Goal: Use online tool/utility: Utilize a website feature to perform a specific function

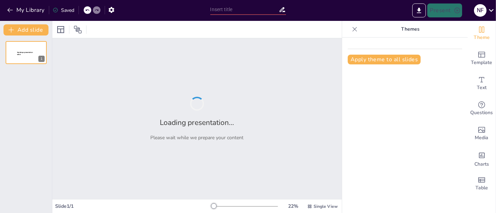
type input "Bienestar Animal en la Producción de Cuyes y Conejos: Un Enfoque Integral"
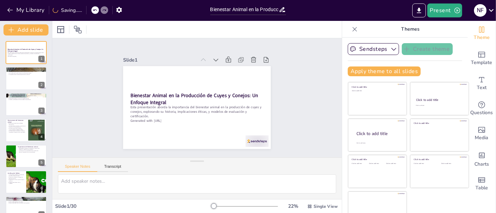
checkbox input "true"
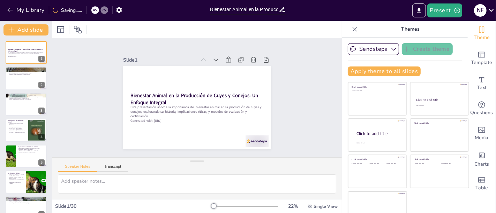
checkbox input "true"
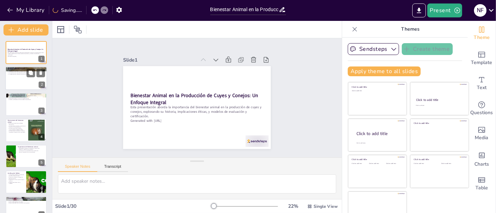
checkbox input "true"
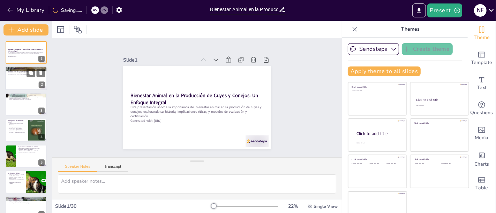
checkbox input "true"
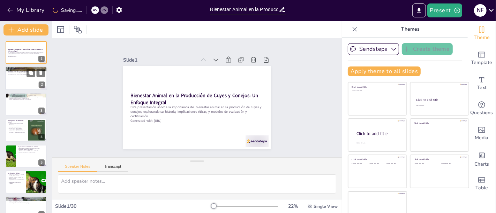
click at [15, 86] on div at bounding box center [26, 79] width 42 height 24
type textarea "La definición de bienestar animal es fundamental para entender su importancia e…"
checkbox input "true"
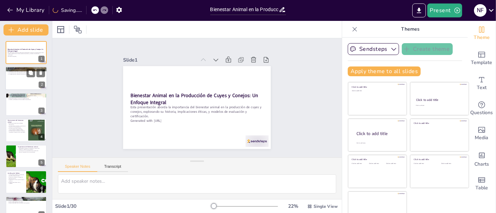
checkbox input "true"
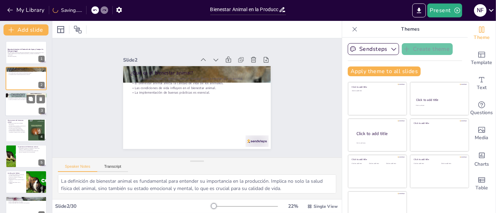
checkbox input "true"
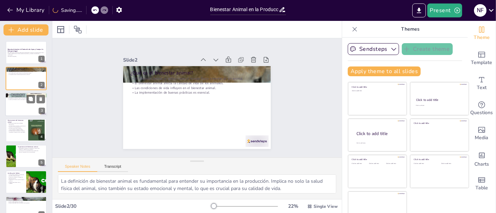
checkbox input "true"
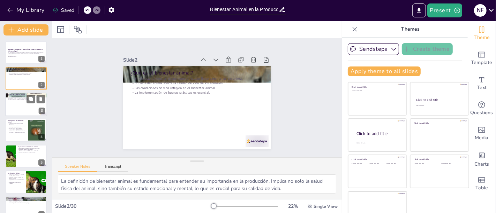
click at [20, 105] on div at bounding box center [26, 105] width 42 height 24
type textarea "La historia del bienestar animal se remonta a [GEOGRAPHIC_DATA], donde las cond…"
checkbox input "true"
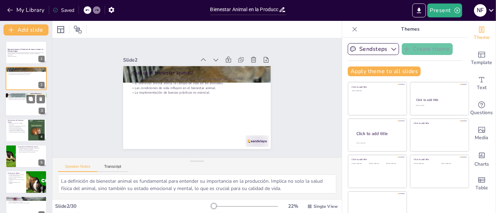
checkbox input "true"
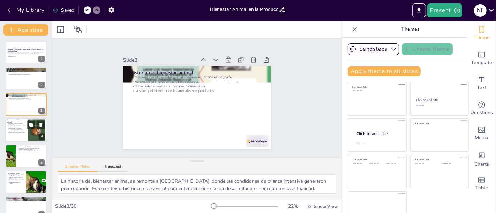
checkbox input "true"
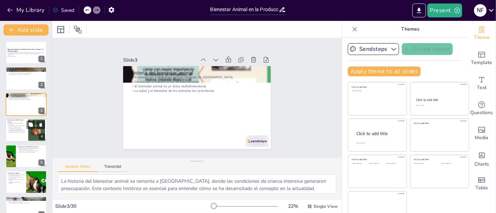
checkbox input "true"
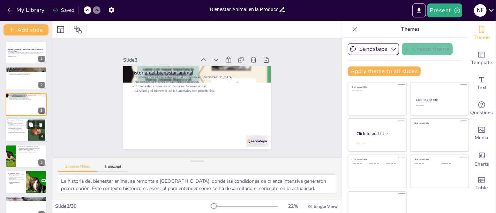
checkbox input "true"
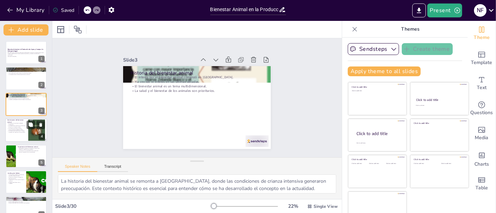
click at [20, 120] on p "Dimensiones del bienestar animal" at bounding box center [16, 122] width 19 height 4
type textarea "Reconocer las múltiples dimensiones del bienestar animal permite una comprensió…"
checkbox input "true"
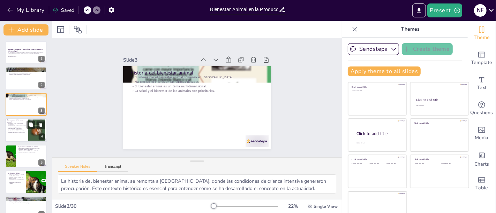
checkbox input "true"
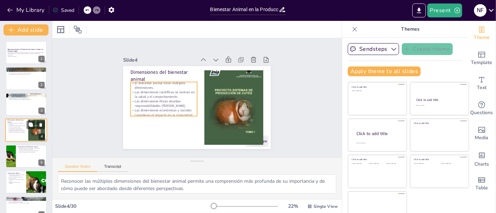
scroll to position [6, 0]
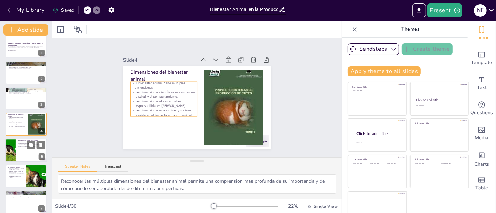
checkbox input "true"
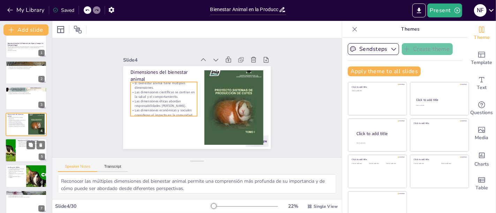
checkbox input "true"
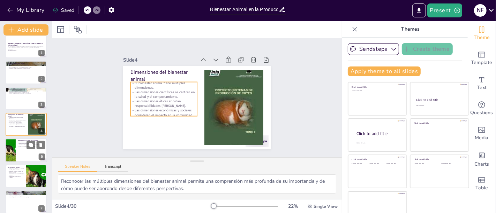
checkbox input "true"
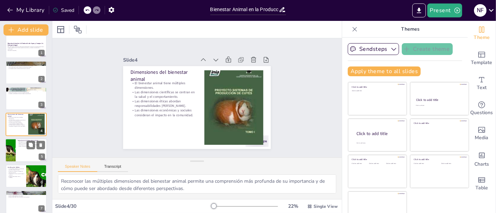
click at [17, 148] on div at bounding box center [26, 151] width 42 height 24
type textarea "La salud animal es un componente esencial del bienestar. Un enfoque en el biene…"
checkbox input "true"
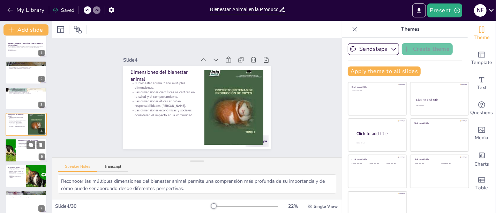
checkbox input "true"
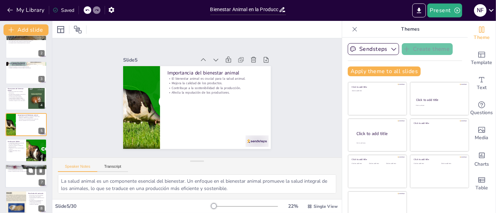
checkbox input "true"
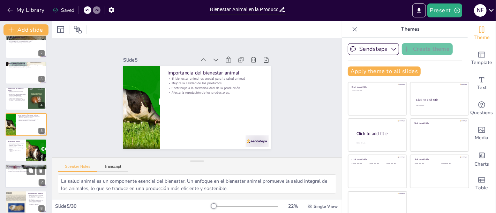
checkbox input "true"
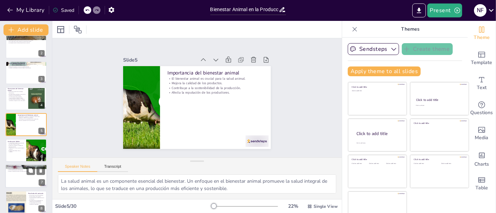
click at [25, 180] on div at bounding box center [26, 177] width 42 height 24
type textarea "El desarrollo de un protocolo específico para la evaluación del bienestar anima…"
checkbox input "true"
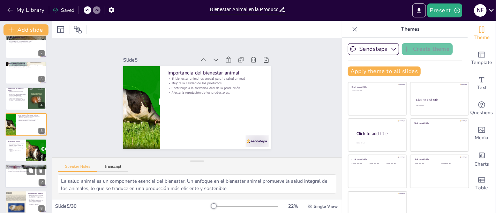
checkbox input "true"
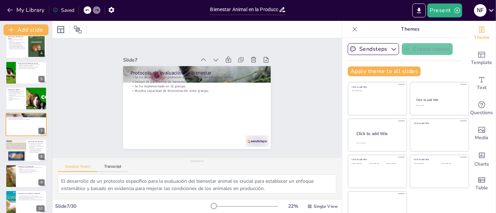
checkbox input "true"
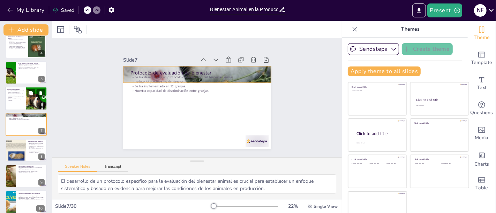
checkbox input "true"
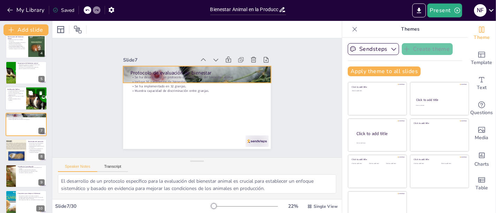
checkbox input "true"
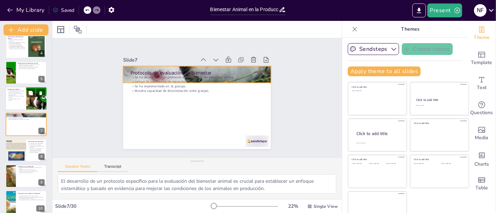
checkbox input "true"
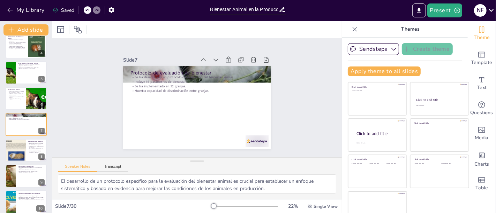
checkbox input "true"
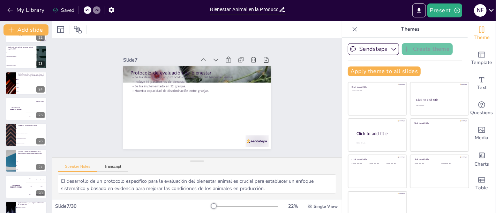
scroll to position [608, 0]
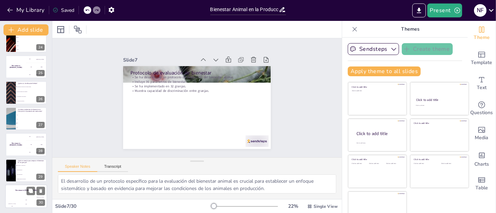
checkbox input "true"
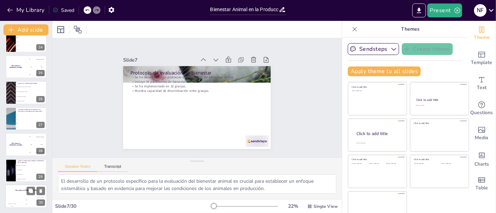
checkbox input "true"
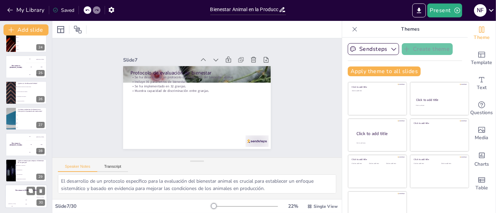
checkbox input "true"
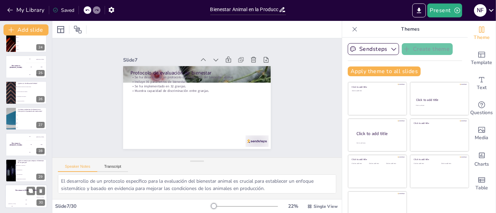
checkbox input "true"
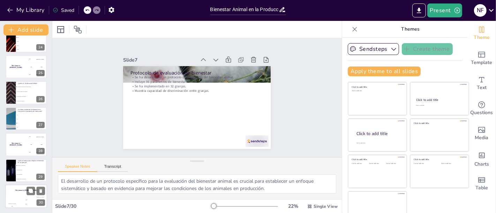
click at [24, 194] on div "The winner is [PERSON_NAME]" at bounding box center [26, 191] width 42 height 12
checkbox input "true"
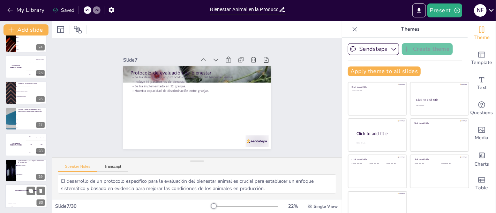
checkbox input "true"
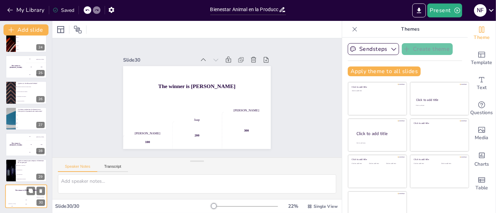
checkbox input "true"
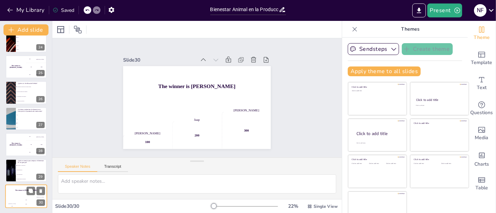
checkbox input "true"
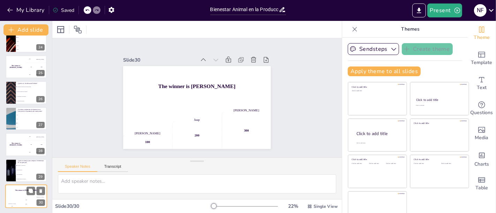
checkbox input "true"
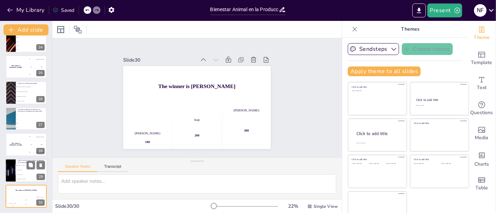
checkbox input "true"
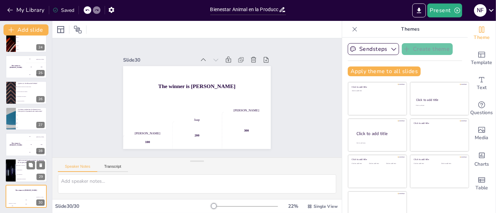
checkbox input "true"
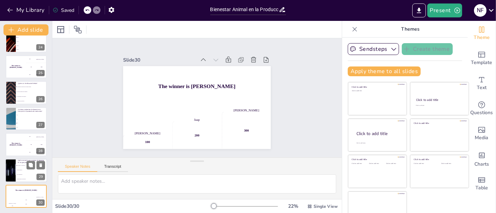
checkbox input "true"
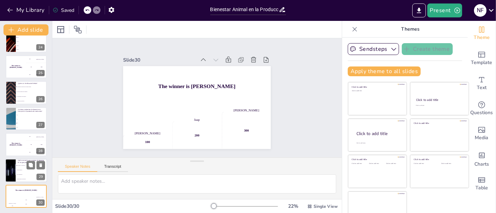
checkbox input "true"
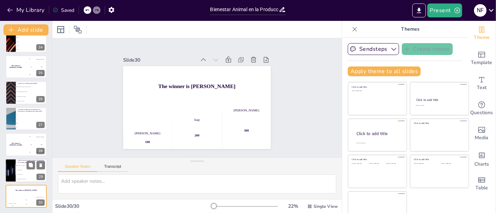
checkbox input "true"
click at [24, 168] on li "Solo más espacio." at bounding box center [31, 170] width 31 height 5
type textarea "La respuesta correcta es la opción 1, "Más espacio y capacitación". Esto se dis…"
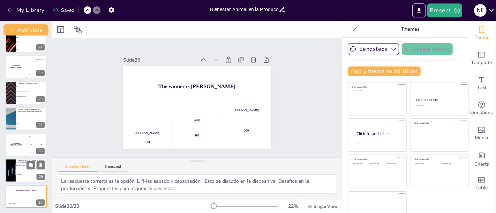
checkbox input "true"
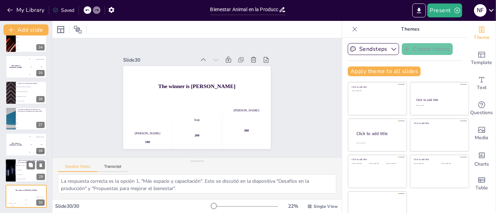
checkbox input "true"
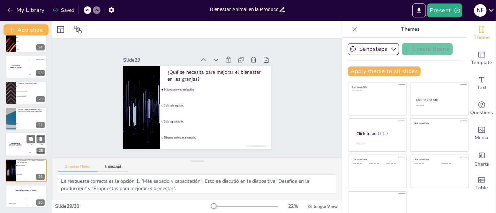
checkbox input "true"
click at [20, 141] on div "The winner is [PERSON_NAME]" at bounding box center [15, 145] width 21 height 24
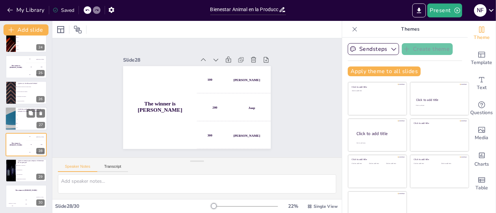
click at [18, 121] on li "36." at bounding box center [31, 123] width 31 height 4
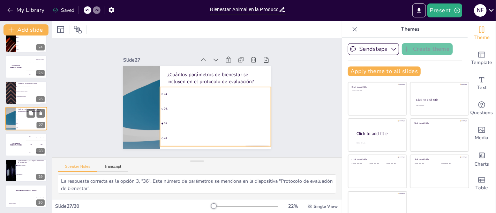
scroll to position [602, 0]
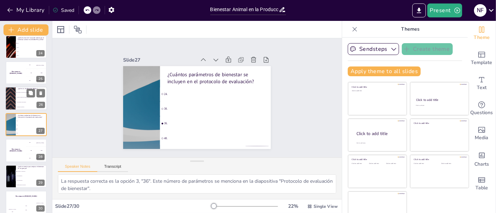
click at [17, 97] on span "Un tipo de alimento para animales." at bounding box center [32, 97] width 30 height 1
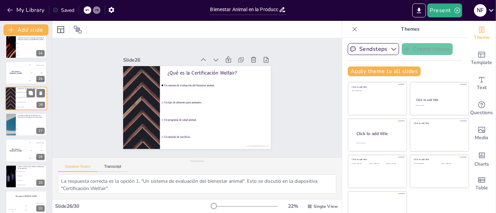
scroll to position [576, 0]
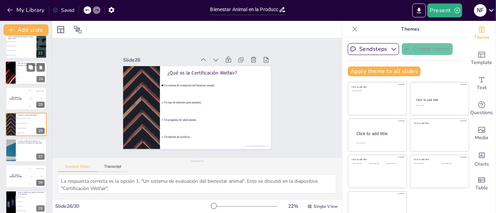
click at [19, 77] on span "1970." at bounding box center [32, 77] width 30 height 1
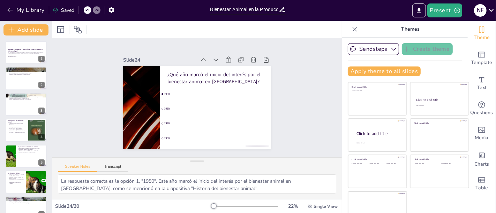
scroll to position [0, 0]
click at [19, 86] on div at bounding box center [26, 79] width 42 height 24
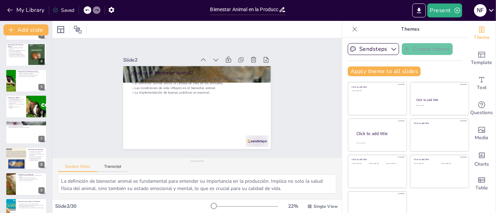
scroll to position [77, 0]
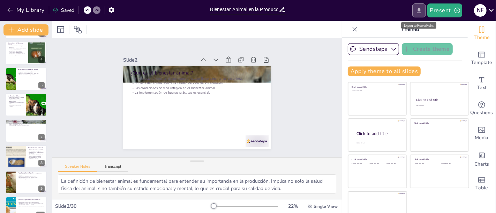
click at [420, 11] on icon "Export to PowerPoint" at bounding box center [418, 10] width 7 height 7
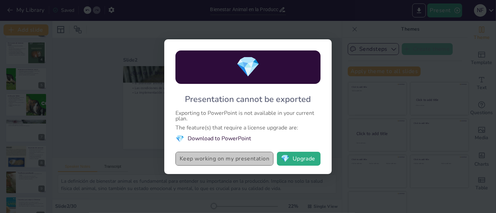
click at [244, 160] on button "Keep working on my presentation" at bounding box center [224, 159] width 98 height 14
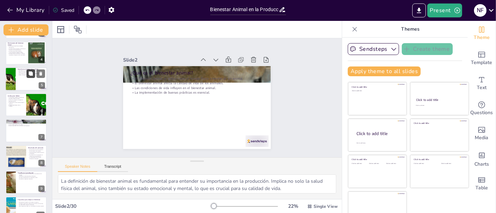
click at [27, 72] on button at bounding box center [30, 73] width 8 height 8
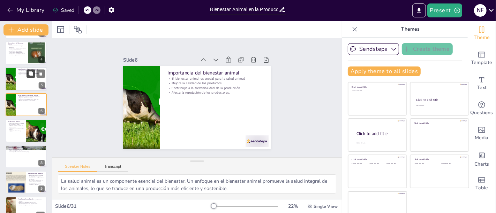
scroll to position [57, 0]
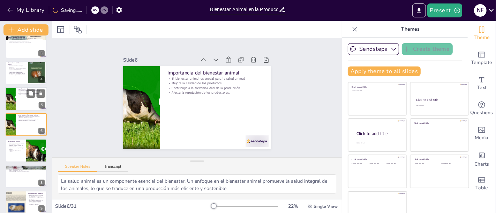
click at [26, 105] on div at bounding box center [26, 99] width 42 height 24
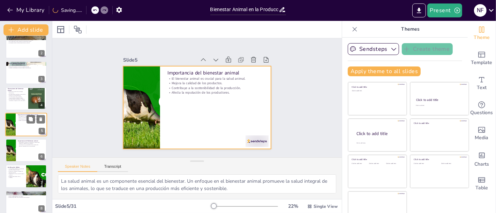
click at [24, 127] on div at bounding box center [26, 125] width 42 height 24
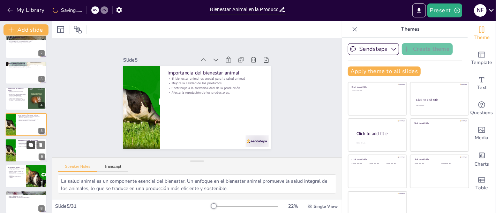
click at [30, 147] on button at bounding box center [30, 145] width 8 height 8
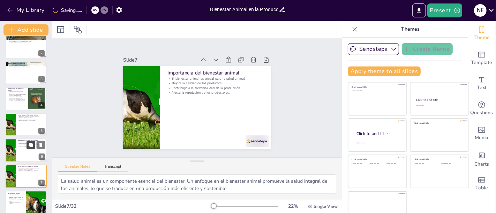
scroll to position [84, 0]
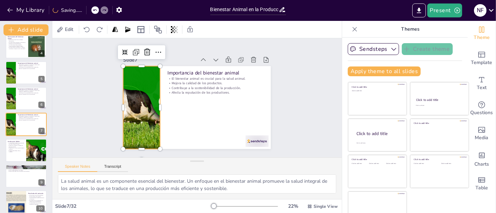
click at [144, 128] on div at bounding box center [144, 78] width 224 height 177
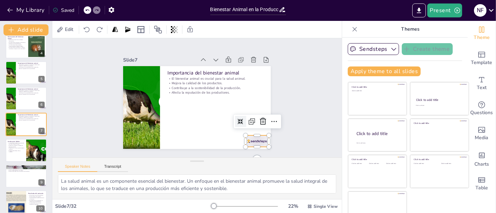
click at [138, 134] on div at bounding box center [126, 120] width 23 height 25
click at [390, 50] on icon "button" at bounding box center [393, 49] width 7 height 7
click at [448, 6] on button "Present" at bounding box center [444, 10] width 35 height 14
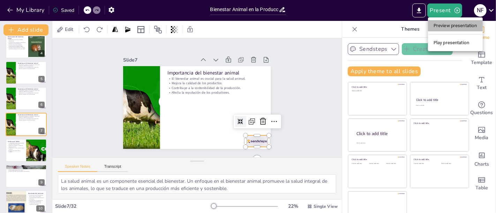
click at [448, 28] on li "Preview presentation" at bounding box center [455, 25] width 55 height 11
